Goal: Information Seeking & Learning: Learn about a topic

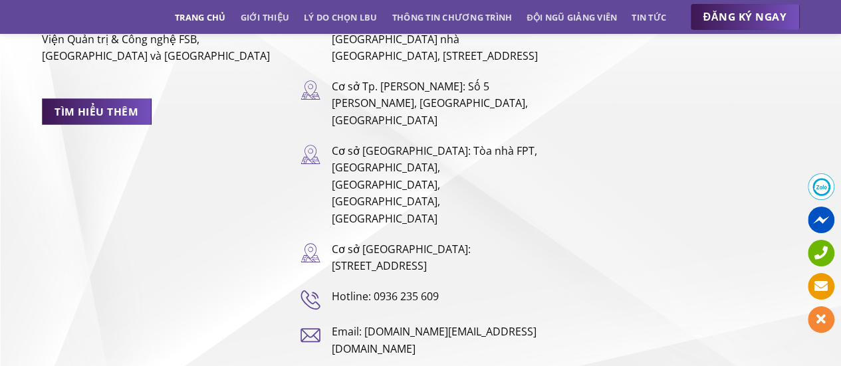
scroll to position [8689, 0]
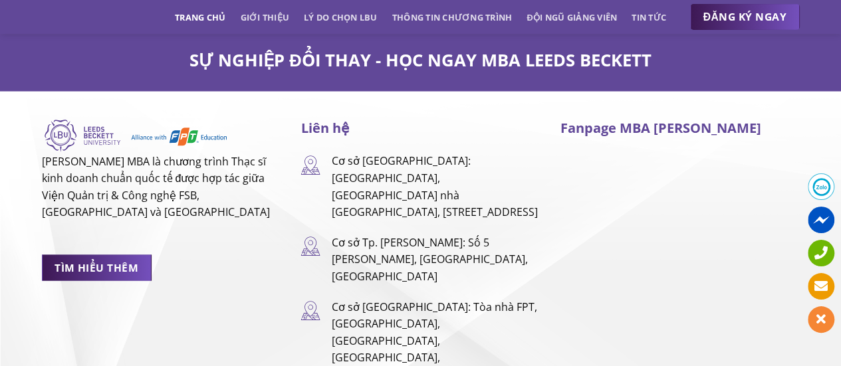
drag, startPoint x: 447, startPoint y: 172, endPoint x: 452, endPoint y: 208, distance: 36.3
click at [452, 234] on p "Cơ sở Tp. [PERSON_NAME]: Số 5 [PERSON_NAME], [GEOGRAPHIC_DATA], [GEOGRAPHIC_DAT…" at bounding box center [435, 259] width 209 height 51
copy p "Số 5 [PERSON_NAME], [GEOGRAPHIC_DATA], [GEOGRAPHIC_DATA][PERSON_NAME]"
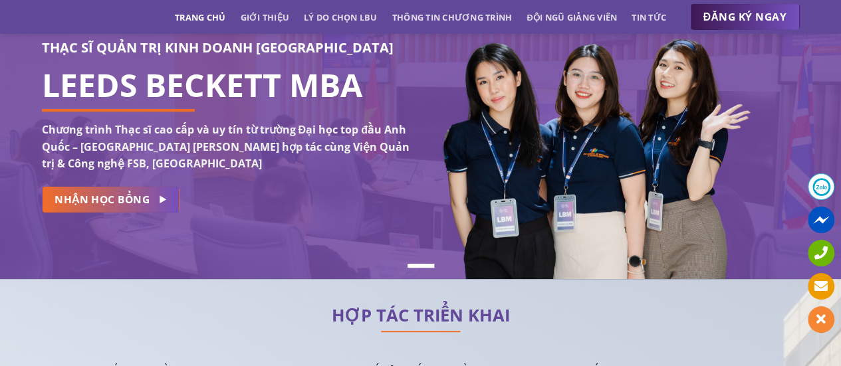
scroll to position [0, 0]
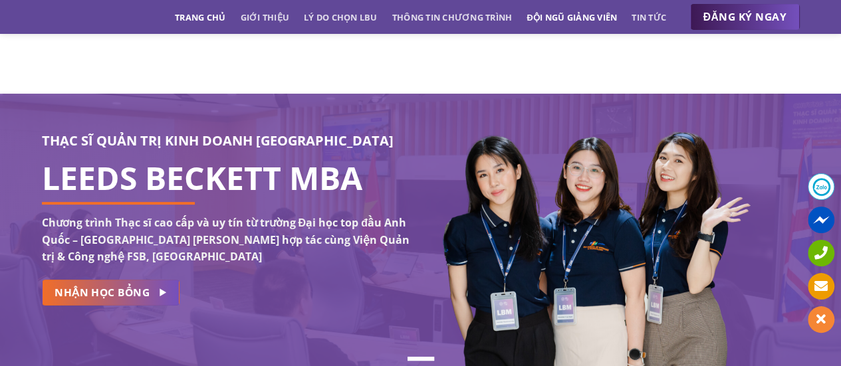
click at [577, 15] on link "Đội ngũ giảng viên" at bounding box center [572, 17] width 90 height 24
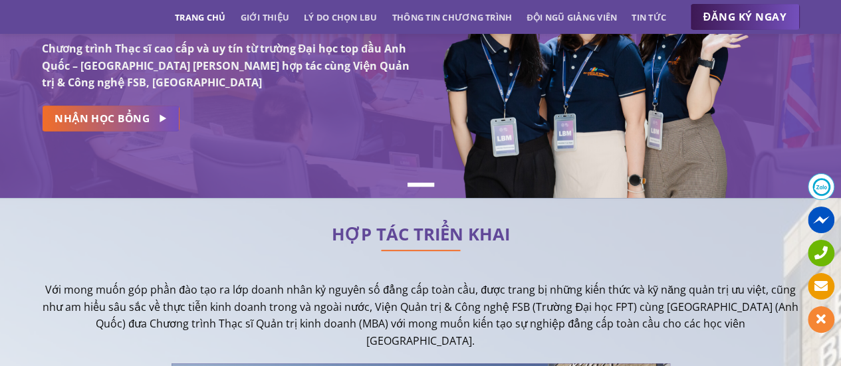
scroll to position [310, 0]
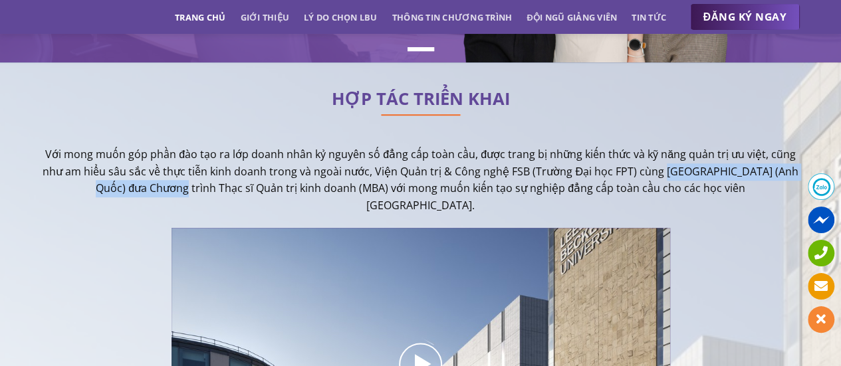
drag, startPoint x: 677, startPoint y: 170, endPoint x: 150, endPoint y: 190, distance: 527.7
click at [150, 190] on p "Với mong muốn góp phần đào tạo ra lớp doanh nhân kỷ nguyên số đẳng cấp toàn cầu…" at bounding box center [421, 180] width 758 height 68
copy p "[GEOGRAPHIC_DATA] ([GEOGRAPHIC_DATA])"
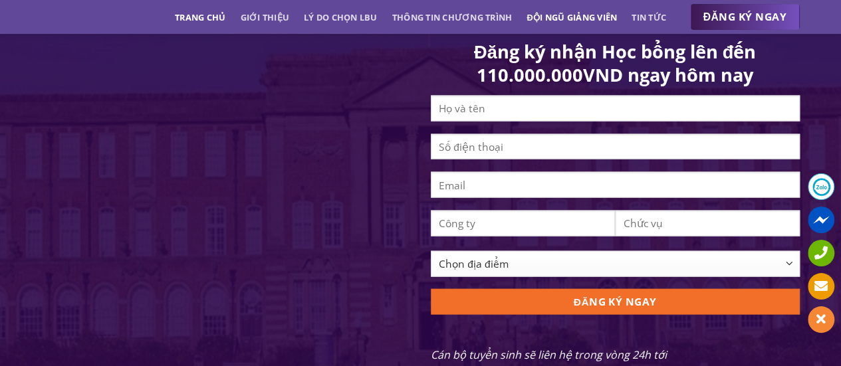
scroll to position [1284, 0]
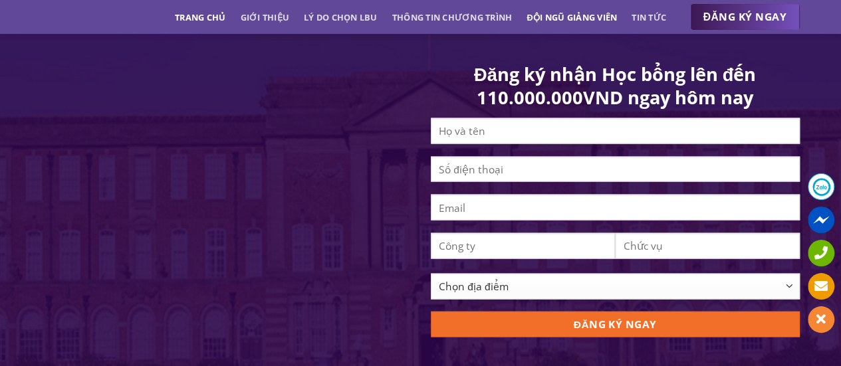
click at [596, 15] on link "Đội ngũ giảng viên" at bounding box center [572, 17] width 90 height 24
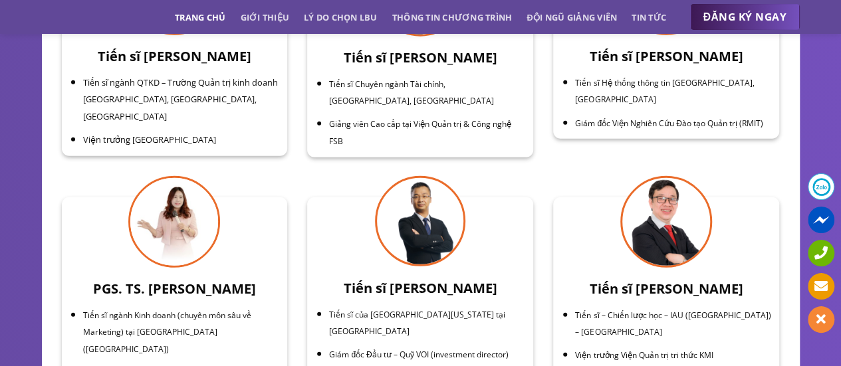
scroll to position [4114, 0]
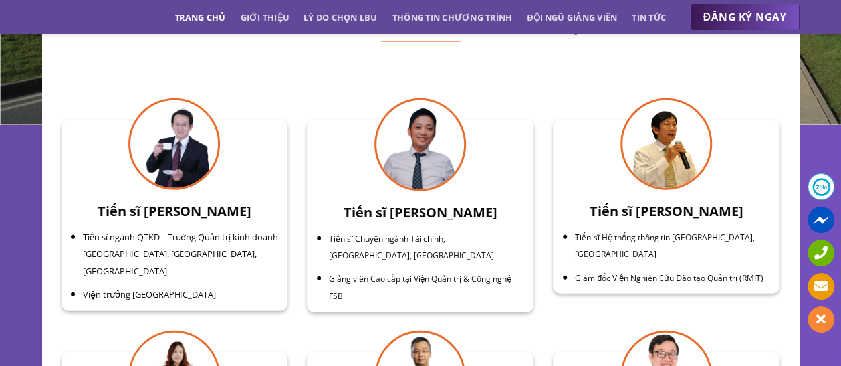
click at [415, 202] on h3 "Tiến sĩ [PERSON_NAME]" at bounding box center [420, 212] width 210 height 21
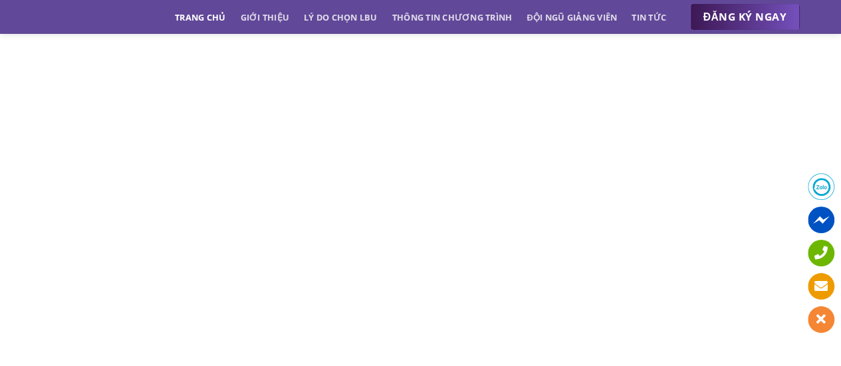
scroll to position [6441, 0]
